Goal: Information Seeking & Learning: Check status

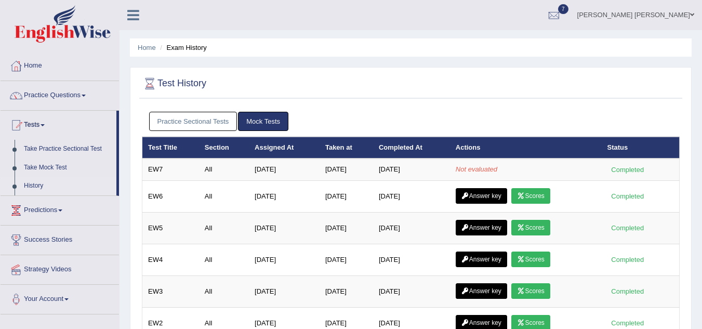
click at [201, 128] on link "Practice Sectional Tests" at bounding box center [193, 121] width 88 height 19
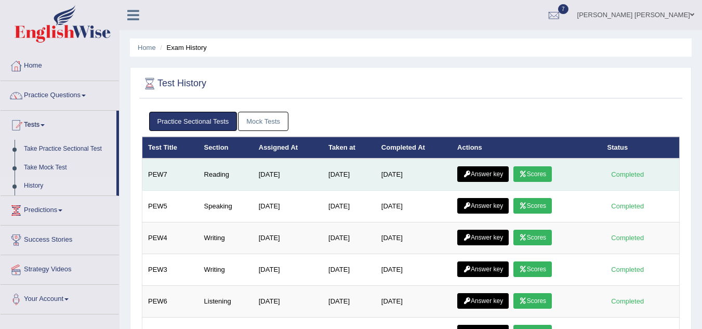
click at [535, 174] on link "Scores" at bounding box center [532, 174] width 38 height 16
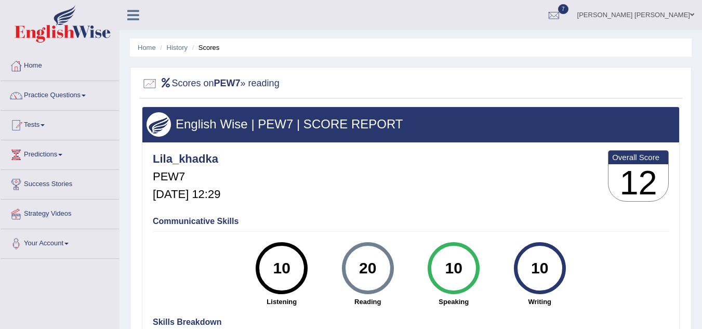
click at [30, 66] on link "Home" at bounding box center [60, 64] width 118 height 26
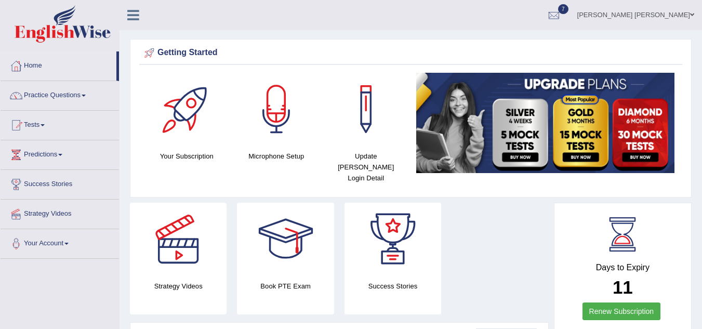
click at [40, 65] on link "Home" at bounding box center [59, 64] width 116 height 26
click at [35, 127] on link "Tests" at bounding box center [60, 124] width 118 height 26
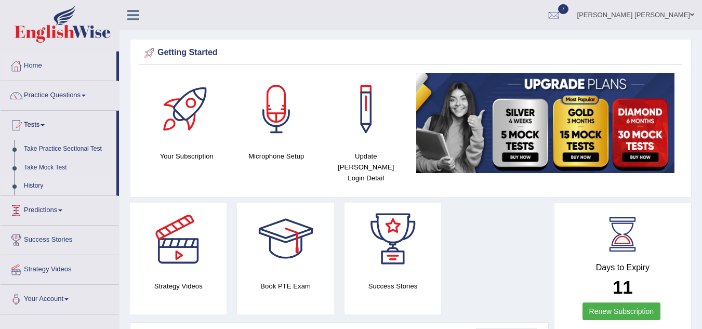
click at [35, 186] on link "History" at bounding box center [67, 186] width 97 height 19
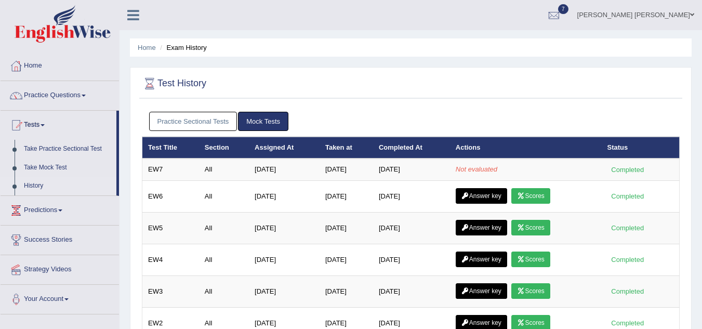
click at [230, 117] on link "Practice Sectional Tests" at bounding box center [193, 121] width 88 height 19
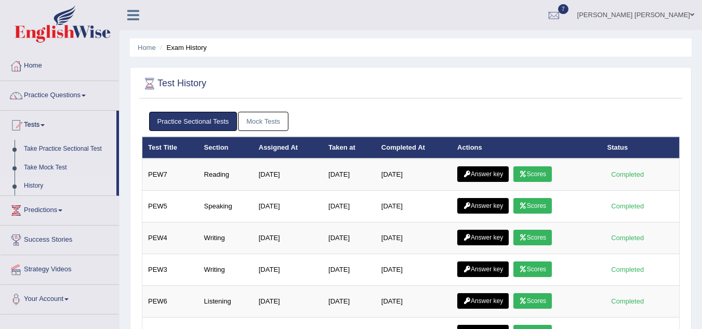
click at [276, 120] on link "Mock Tests" at bounding box center [263, 121] width 50 height 19
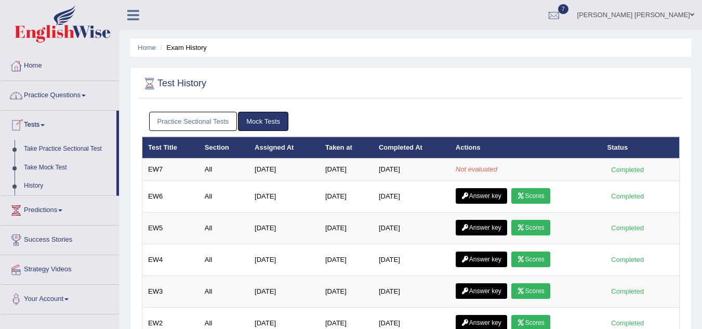
click at [40, 66] on link "Home" at bounding box center [60, 64] width 118 height 26
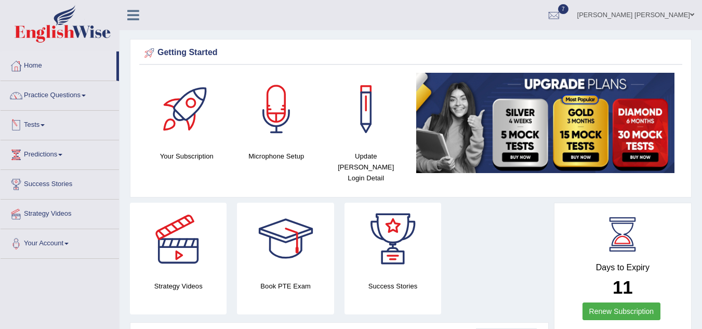
click at [37, 130] on link "Tests" at bounding box center [60, 124] width 118 height 26
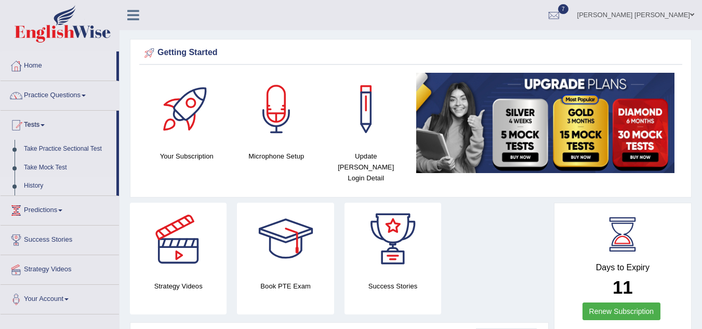
click at [31, 184] on link "History" at bounding box center [67, 186] width 97 height 19
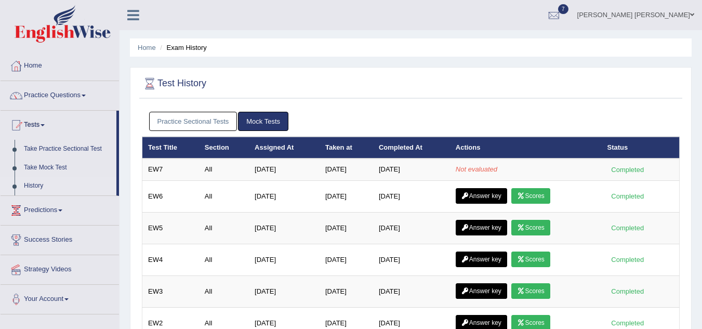
click at [207, 126] on link "Practice Sectional Tests" at bounding box center [193, 121] width 88 height 19
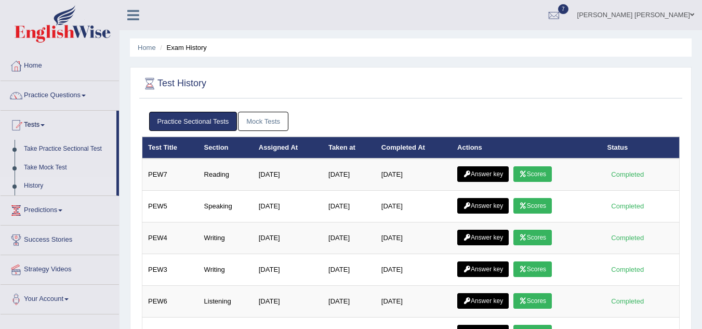
click at [271, 125] on link "Mock Tests" at bounding box center [263, 121] width 50 height 19
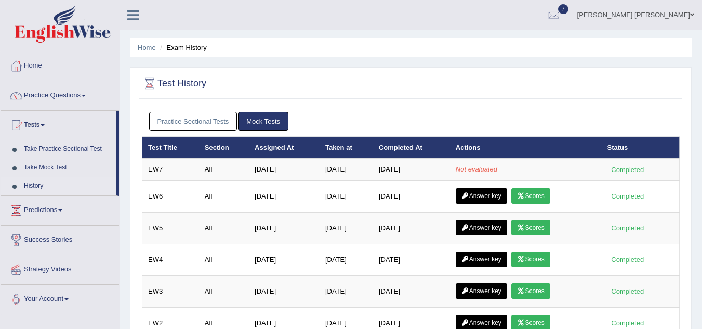
click at [37, 182] on link "History" at bounding box center [67, 186] width 97 height 19
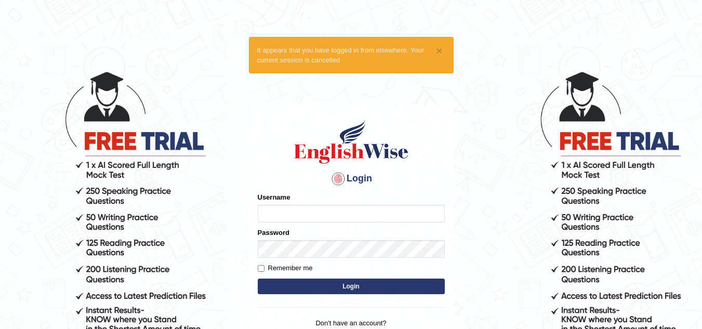
type input "Lila_khadka"
click at [344, 293] on button "Login" at bounding box center [351, 286] width 187 height 16
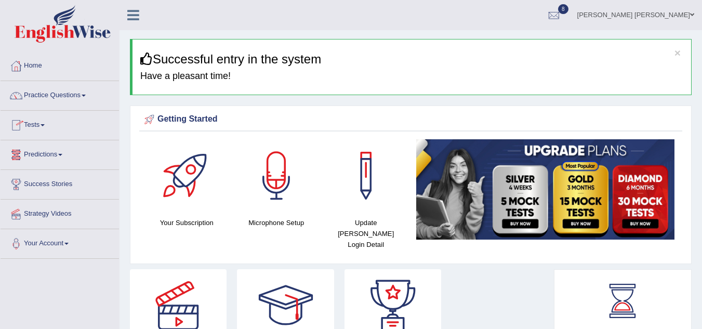
click at [36, 126] on link "Tests" at bounding box center [60, 124] width 118 height 26
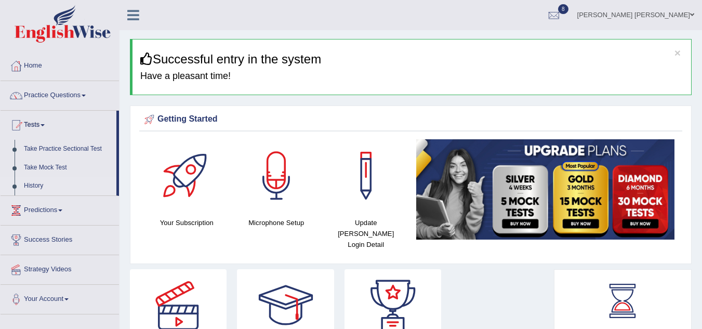
click at [34, 188] on link "History" at bounding box center [67, 186] width 97 height 19
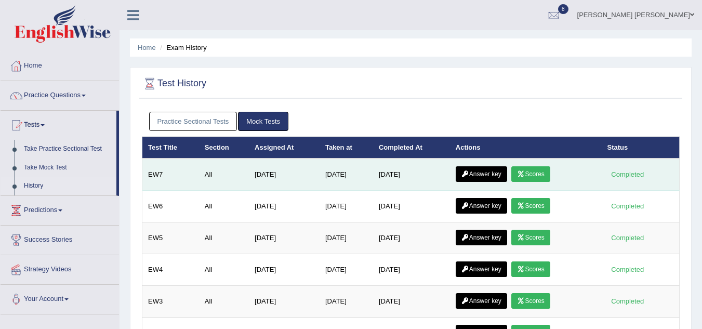
click at [531, 168] on link "Scores" at bounding box center [530, 174] width 38 height 16
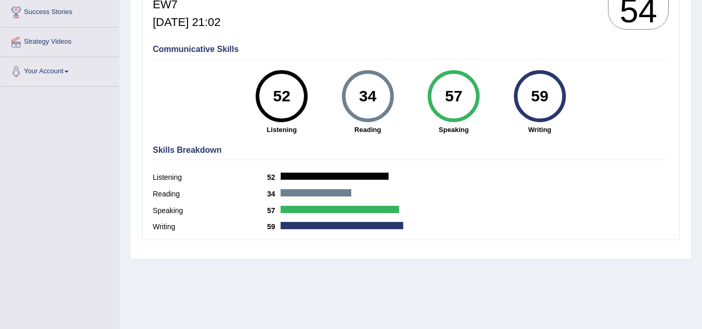
scroll to position [166, 0]
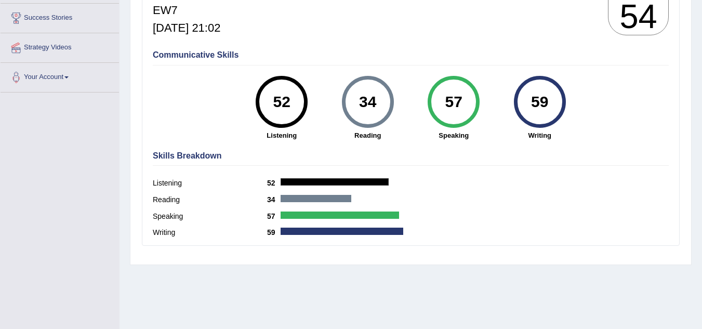
click at [531, 168] on div "Skills Breakdown Listening 52 Reading 34 Speaking 57 Writing 59" at bounding box center [410, 195] width 521 height 99
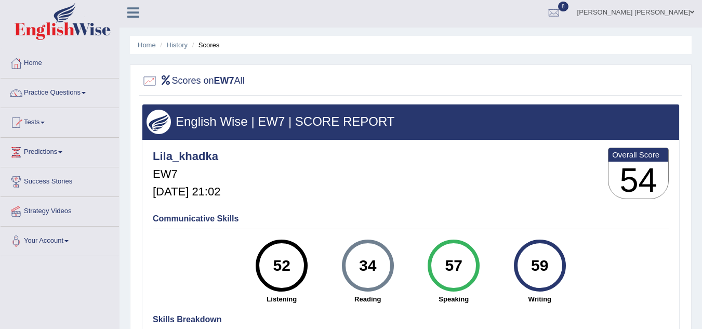
scroll to position [0, 0]
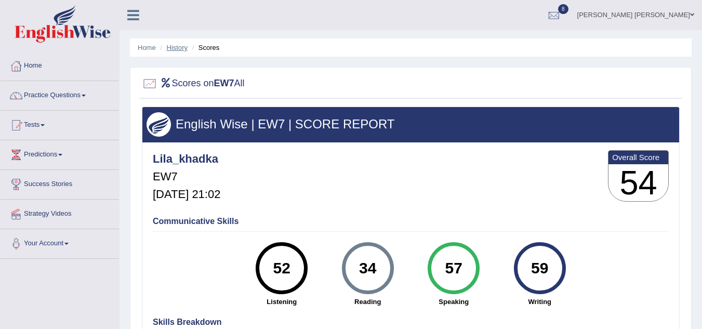
click at [172, 47] on link "History" at bounding box center [177, 48] width 21 height 8
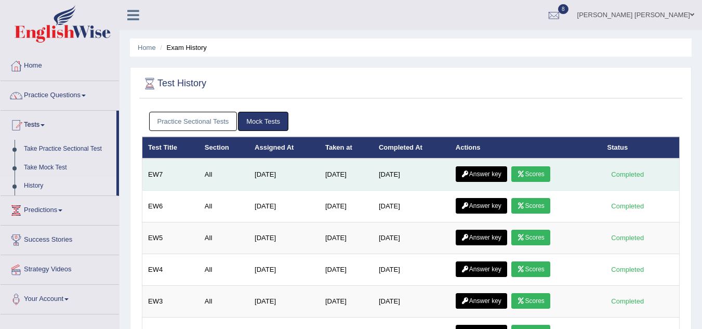
click at [492, 175] on link "Answer key" at bounding box center [481, 174] width 51 height 16
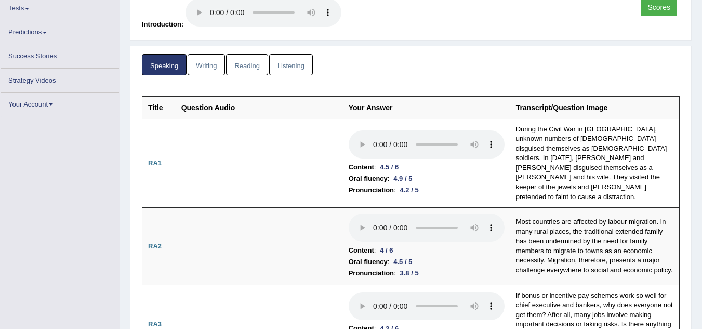
scroll to position [104, 0]
click at [246, 60] on link "Reading" at bounding box center [247, 63] width 42 height 21
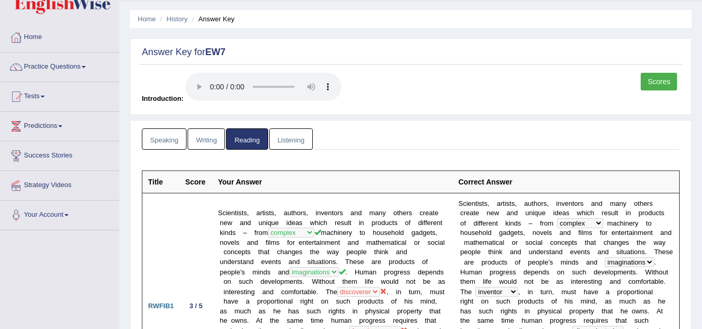
scroll to position [0, 0]
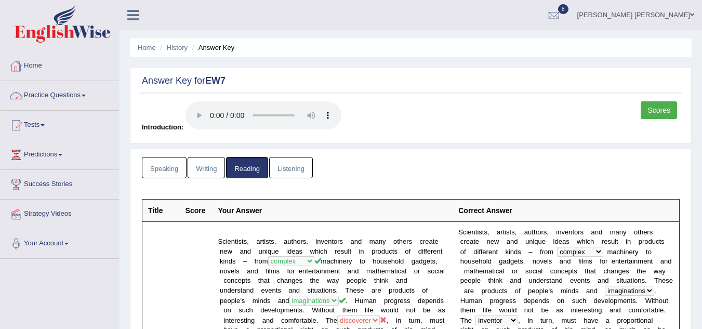
click at [34, 62] on link "Home" at bounding box center [60, 64] width 118 height 26
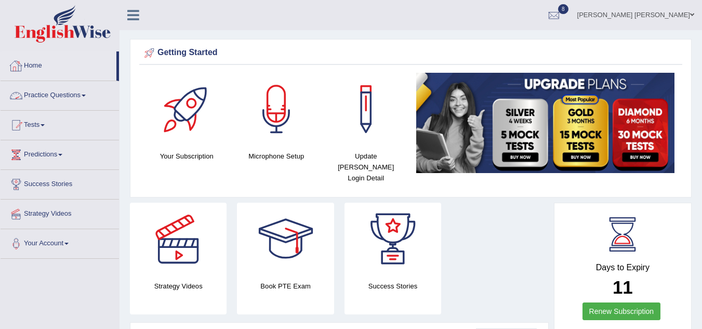
click at [33, 63] on link "Home" at bounding box center [59, 64] width 116 height 26
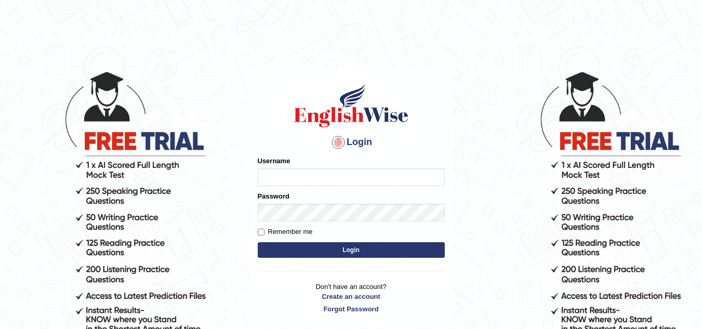
type input "Lila_khadka"
click at [349, 251] on button "Login" at bounding box center [351, 250] width 187 height 16
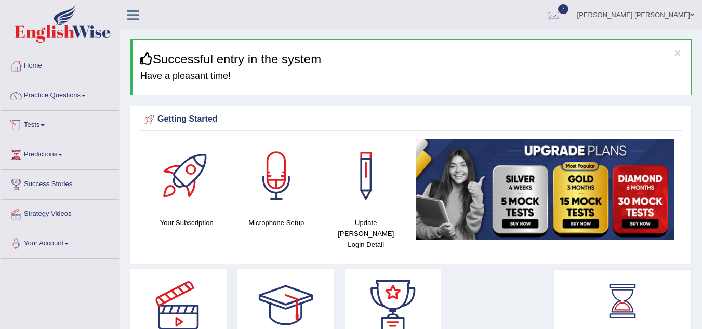
click at [38, 124] on link "Tests" at bounding box center [60, 124] width 118 height 26
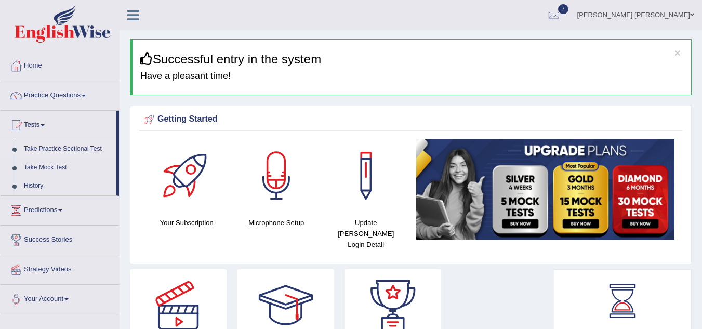
click at [60, 151] on link "Take Practice Sectional Test" at bounding box center [67, 149] width 97 height 19
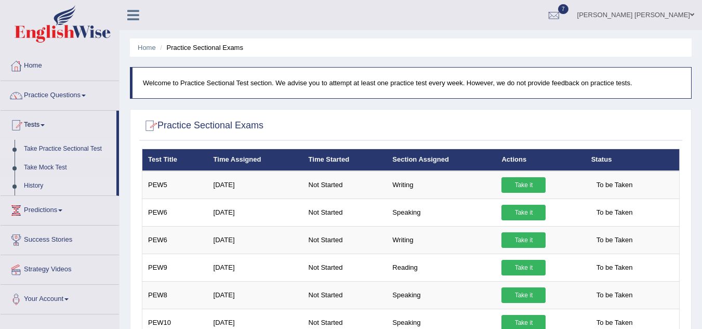
click at [34, 189] on link "History" at bounding box center [67, 186] width 97 height 19
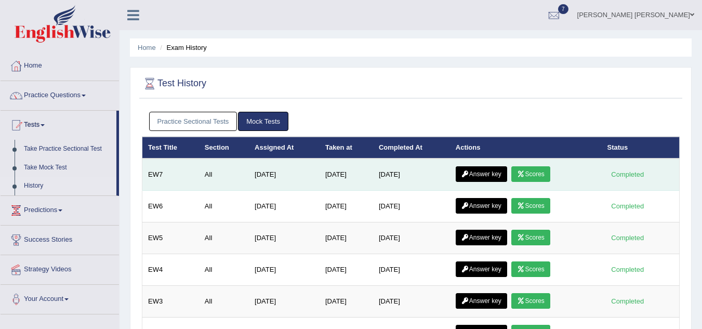
click at [477, 170] on link "Answer key" at bounding box center [481, 174] width 51 height 16
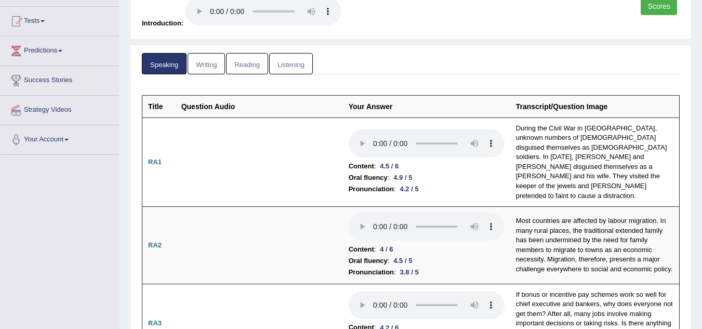
scroll to position [117, 0]
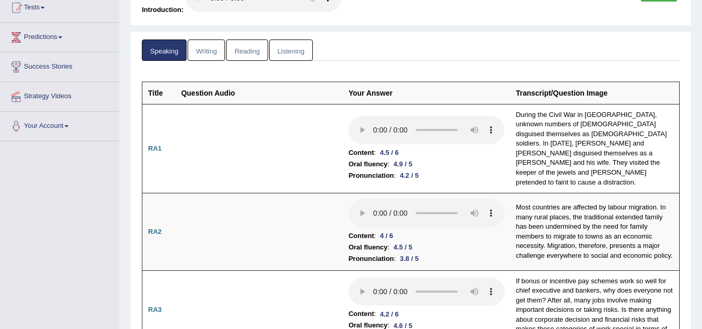
click at [203, 56] on link "Writing" at bounding box center [206, 49] width 37 height 21
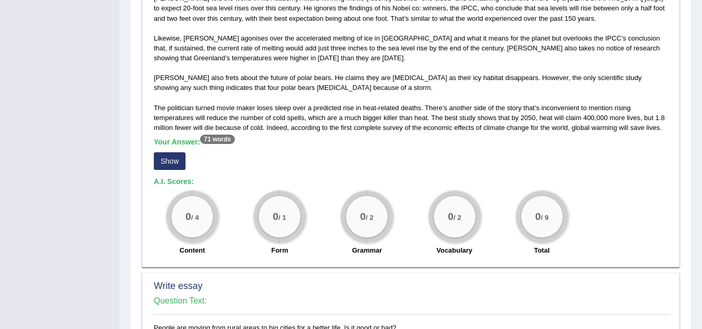
scroll to position [645, 0]
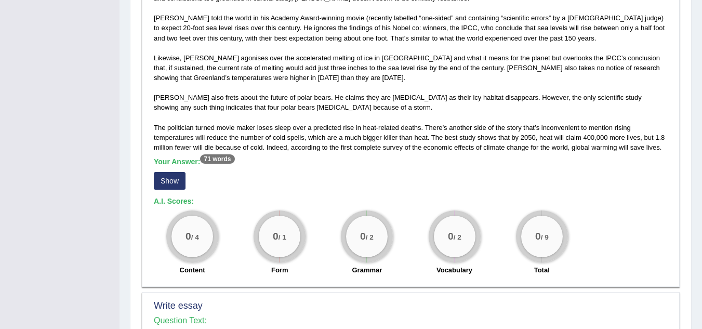
click at [172, 176] on button "Show" at bounding box center [170, 181] width 32 height 18
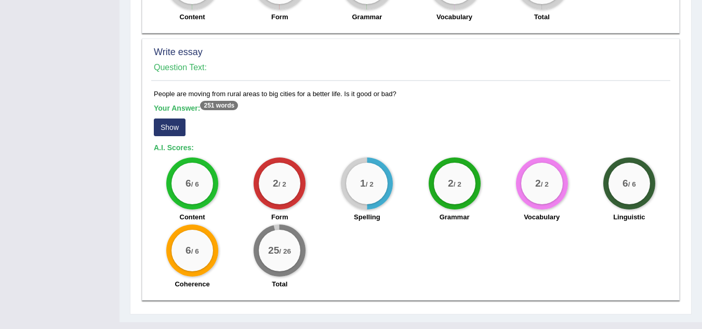
scroll to position [906, 0]
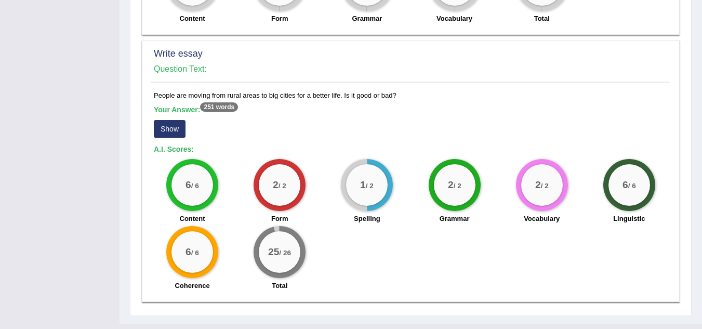
click at [182, 125] on button "Show" at bounding box center [170, 129] width 32 height 18
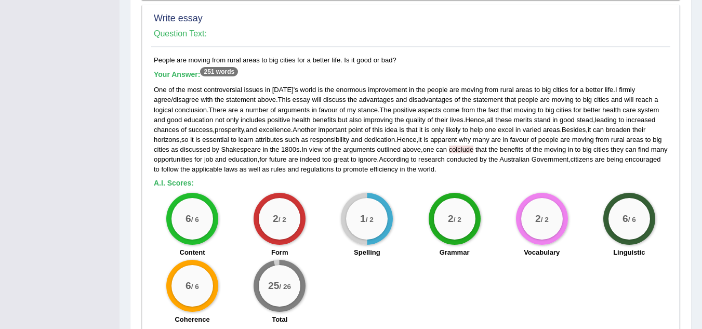
scroll to position [943, 0]
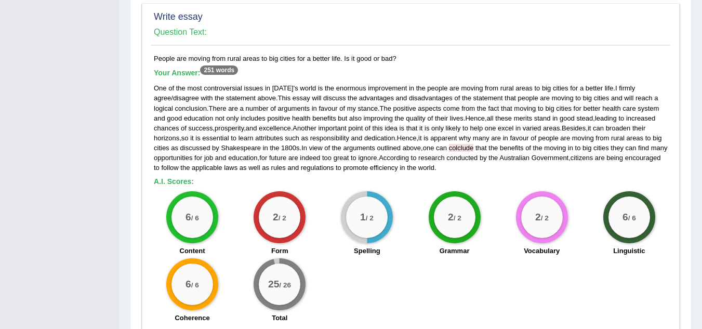
click at [485, 72] on h5 "Your Answer: 251 words" at bounding box center [411, 73] width 514 height 9
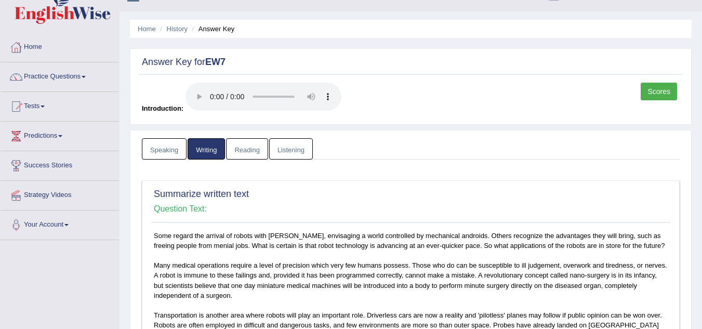
scroll to position [0, 0]
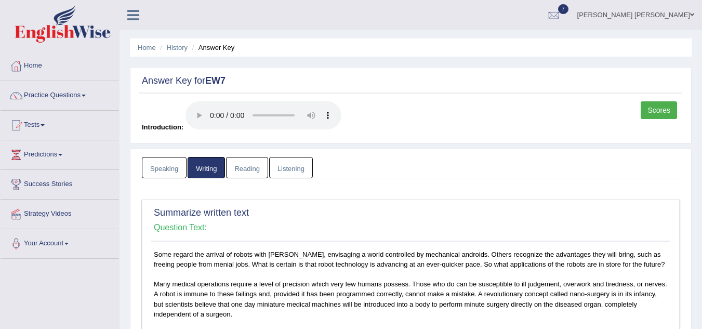
click at [289, 167] on link "Listening" at bounding box center [291, 167] width 44 height 21
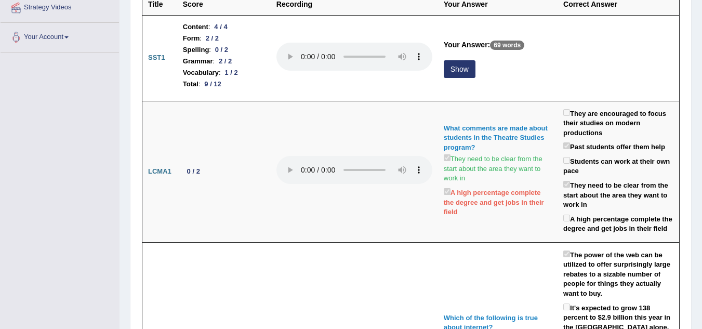
scroll to position [208, 0]
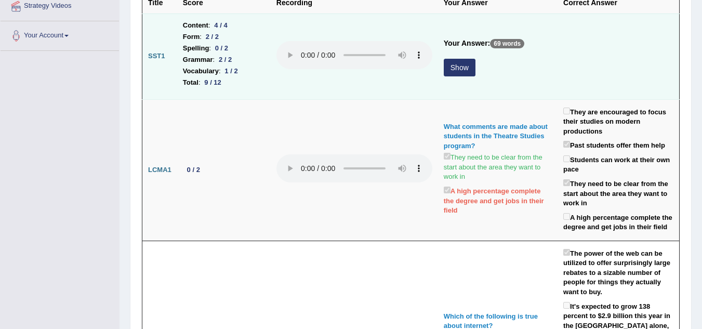
click at [461, 67] on button "Show" at bounding box center [460, 68] width 32 height 18
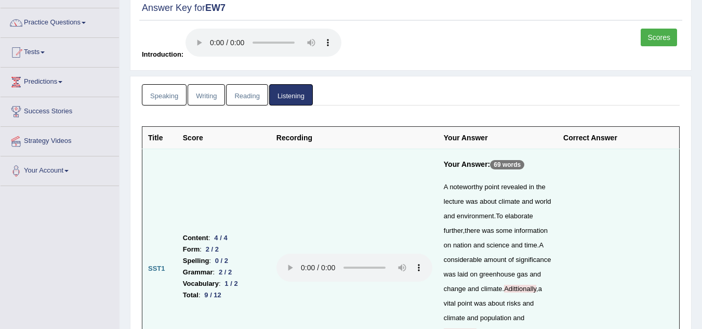
scroll to position [0, 0]
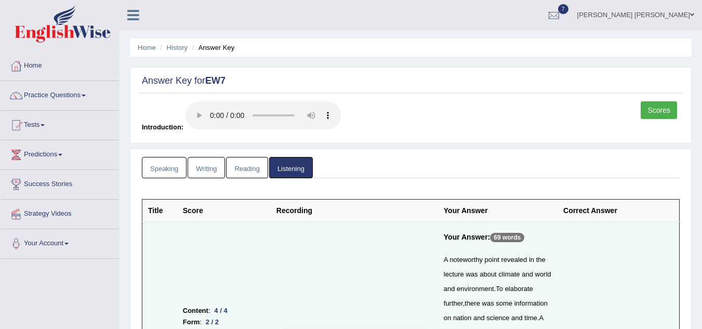
click at [660, 110] on link "Scores" at bounding box center [658, 110] width 36 height 18
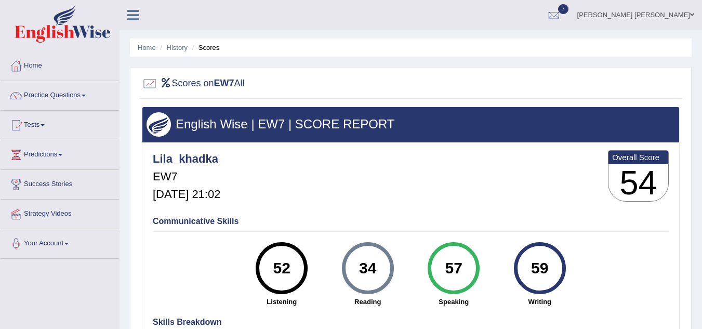
click at [538, 162] on div "Lila_khadka EW7 Sep 9, 2025, 21:02 Overall Score 54" at bounding box center [410, 179] width 521 height 62
click at [177, 51] on link "History" at bounding box center [177, 48] width 21 height 8
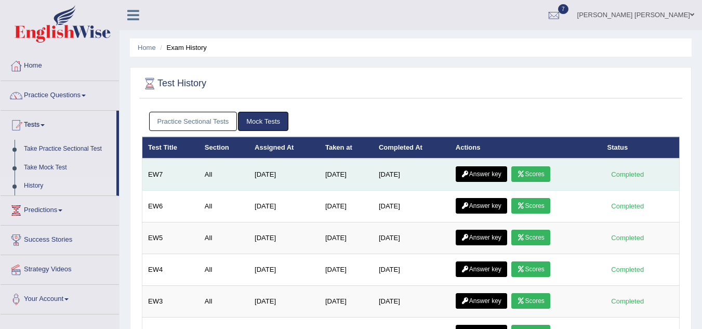
click at [489, 174] on link "Answer key" at bounding box center [481, 174] width 51 height 16
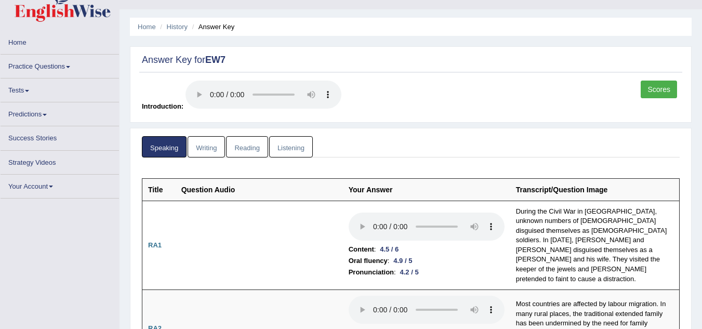
click at [252, 151] on link "Reading" at bounding box center [247, 146] width 42 height 21
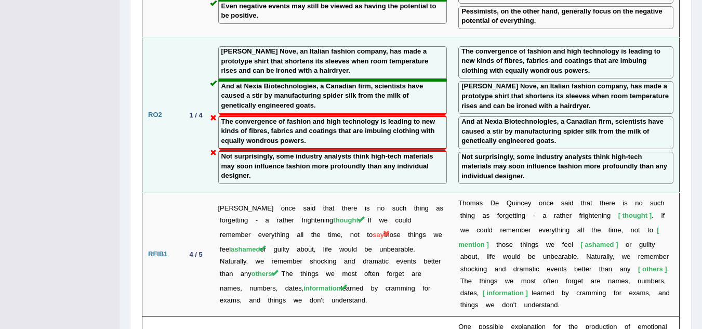
scroll to position [1662, 0]
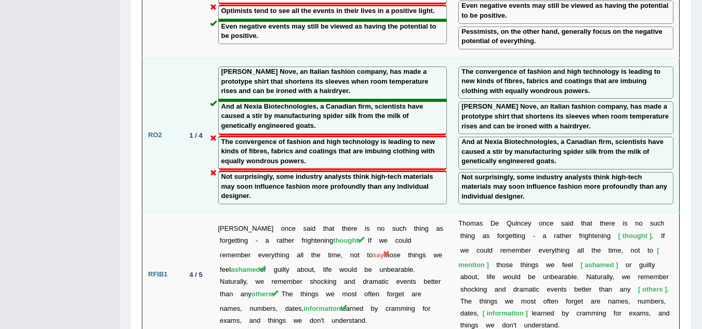
click at [253, 172] on label "Not surprisingly, some industry analysts think high-tech materials may soon inf…" at bounding box center [332, 186] width 223 height 29
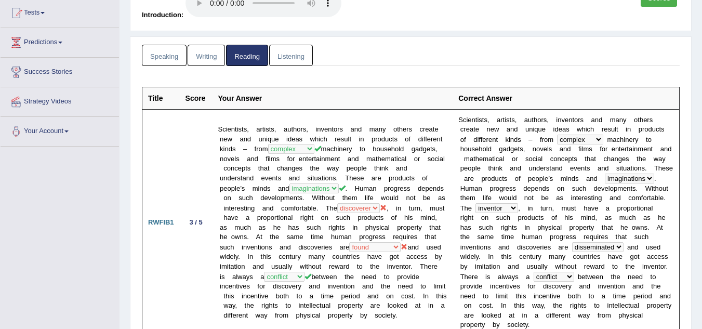
scroll to position [0, 0]
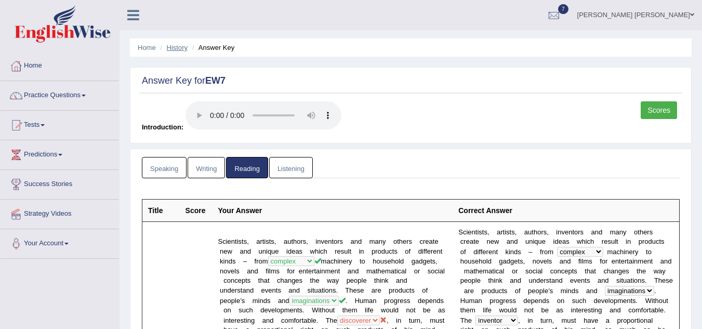
click link "History"
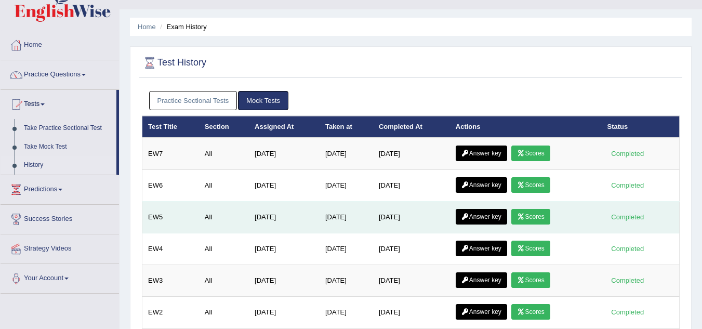
click at [525, 219] on icon at bounding box center [521, 216] width 8 height 6
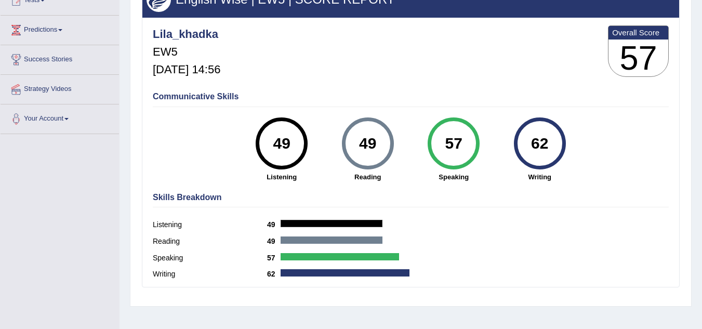
scroll to position [145, 0]
